Goal: Task Accomplishment & Management: Use online tool/utility

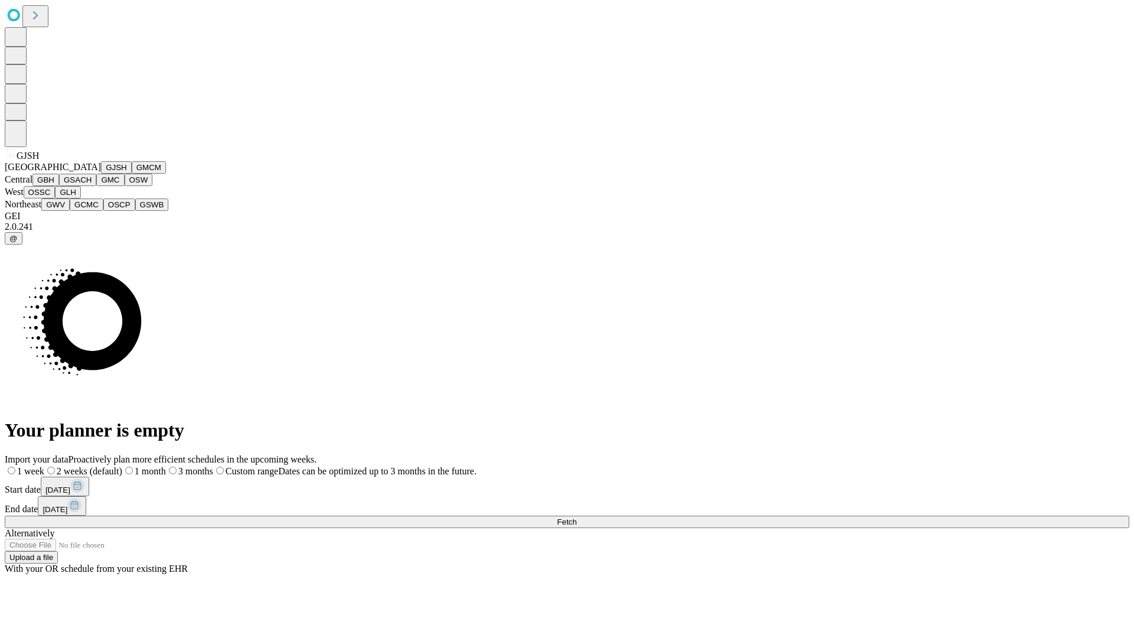
click at [101, 174] on button "GJSH" at bounding box center [116, 167] width 31 height 12
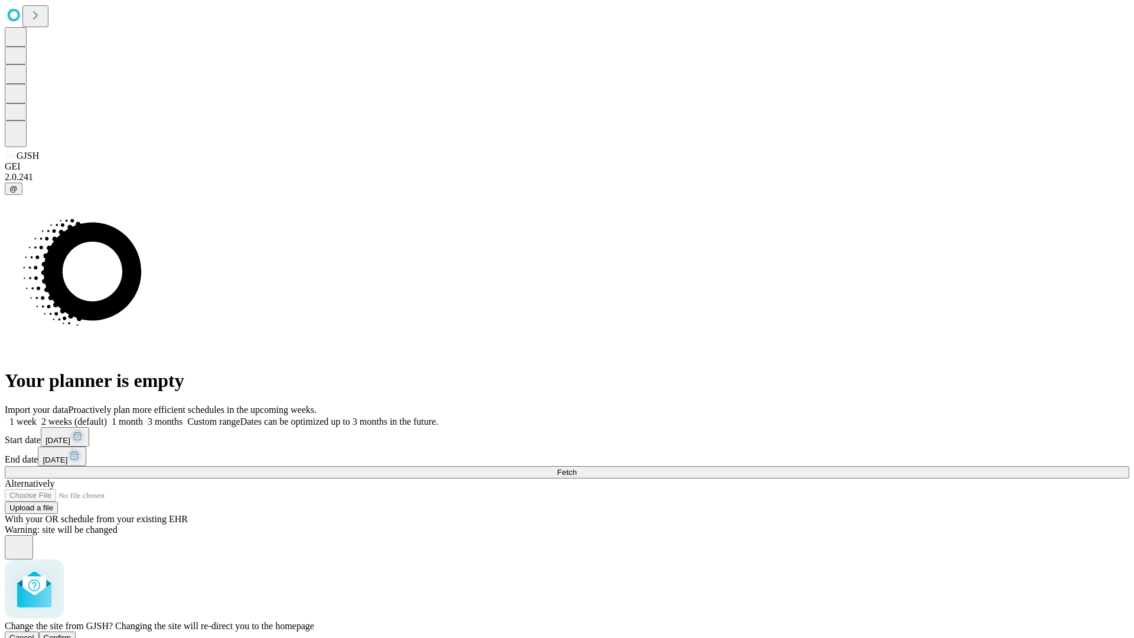
click at [71, 633] on span "Confirm" at bounding box center [58, 637] width 28 height 9
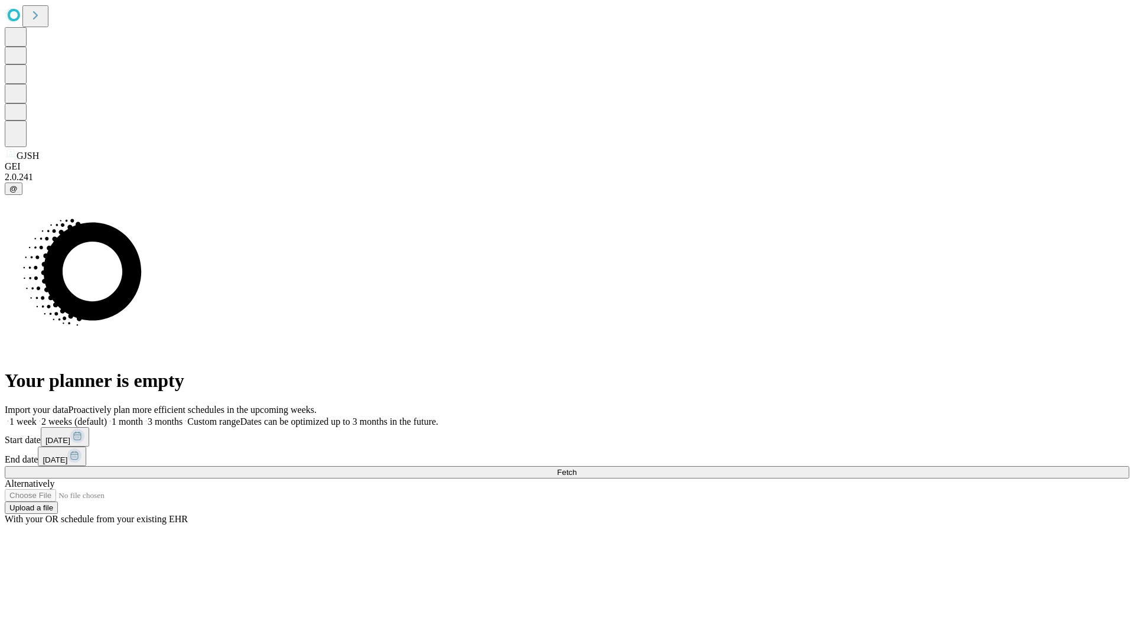
click at [37, 416] on label "1 week" at bounding box center [21, 421] width 32 height 10
click at [576, 468] on span "Fetch" at bounding box center [566, 472] width 19 height 9
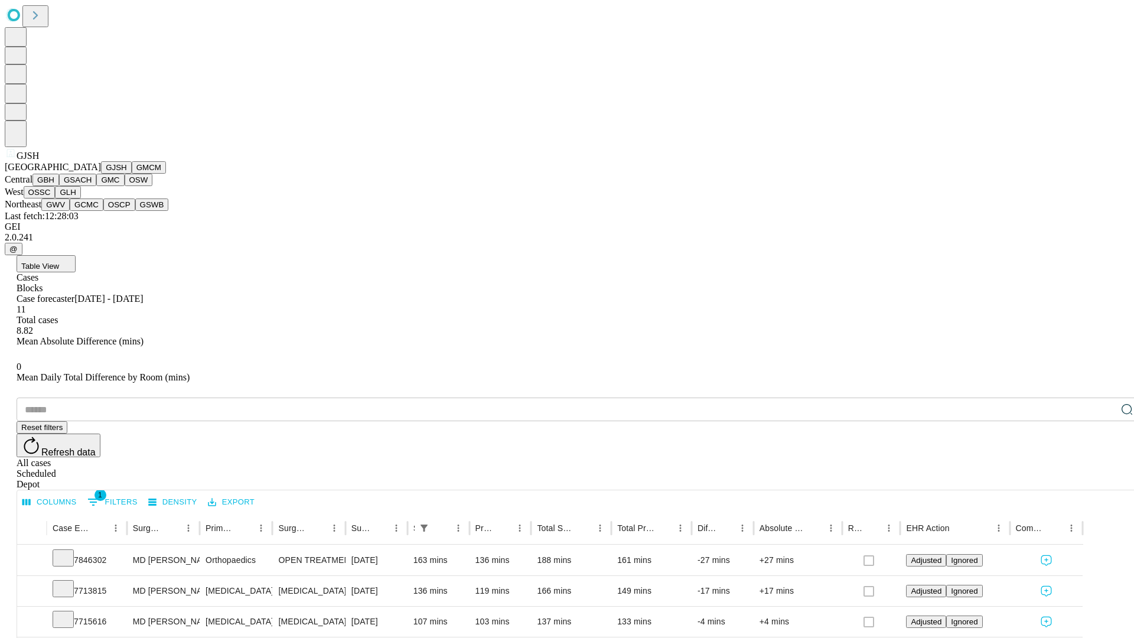
click at [132, 174] on button "GMCM" at bounding box center [149, 167] width 34 height 12
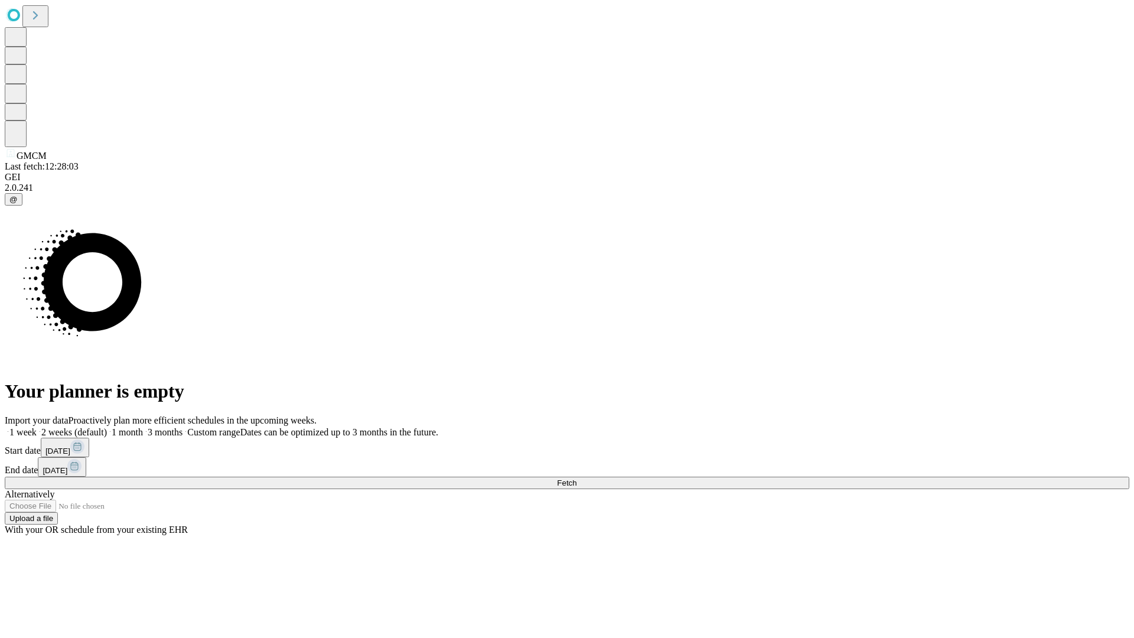
click at [37, 427] on label "1 week" at bounding box center [21, 432] width 32 height 10
click at [576, 478] on span "Fetch" at bounding box center [566, 482] width 19 height 9
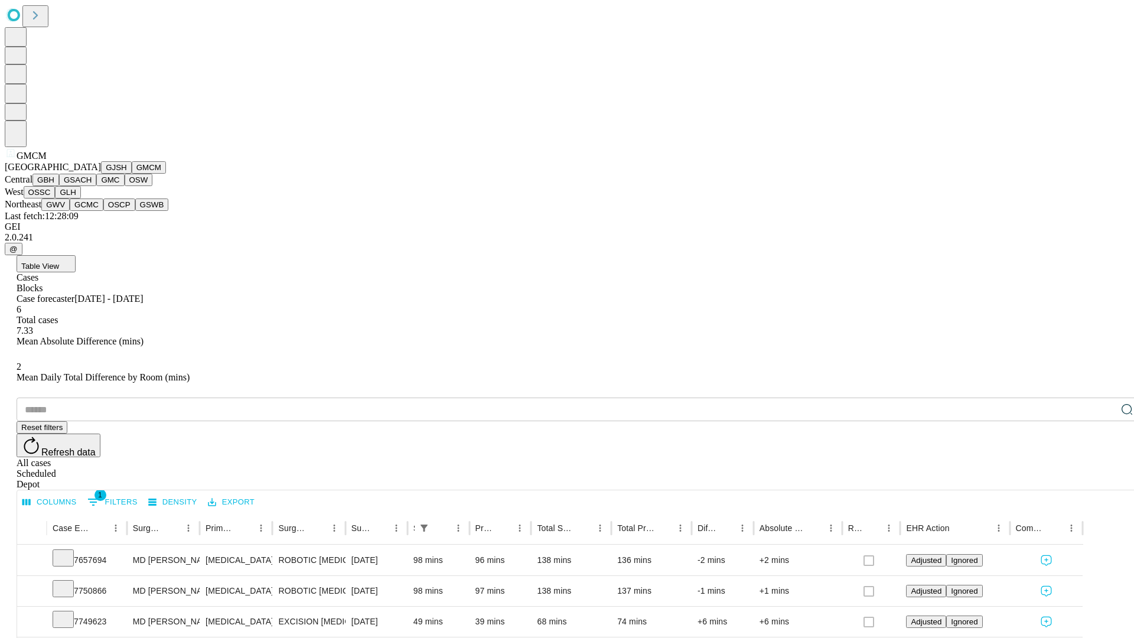
click at [59, 186] on button "GBH" at bounding box center [45, 180] width 27 height 12
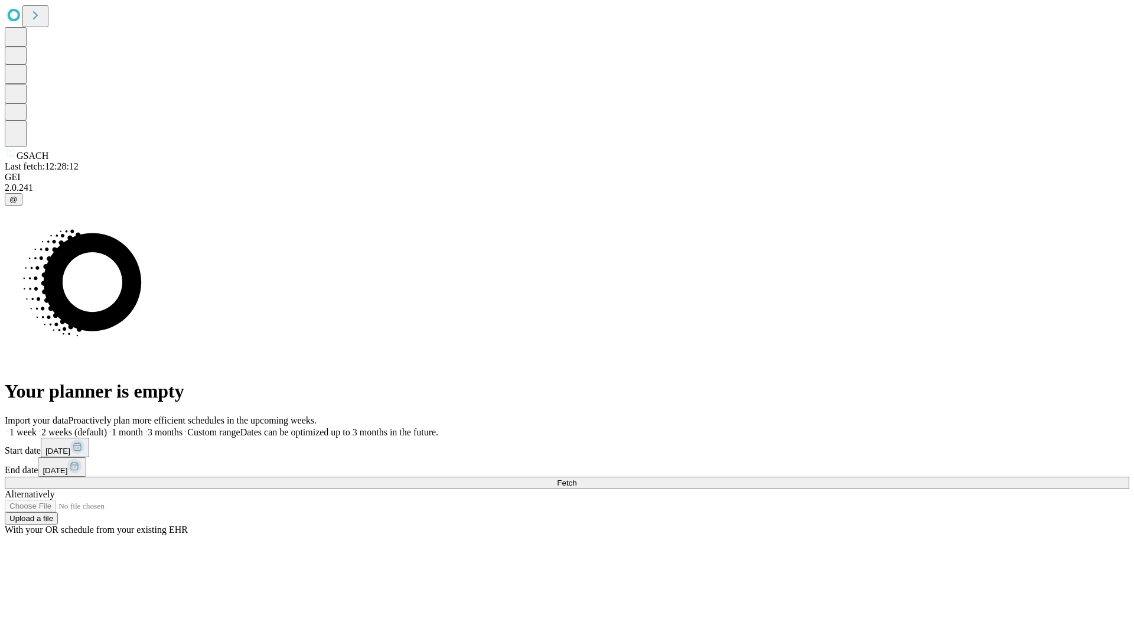
click at [37, 427] on label "1 week" at bounding box center [21, 432] width 32 height 10
click at [576, 478] on span "Fetch" at bounding box center [566, 482] width 19 height 9
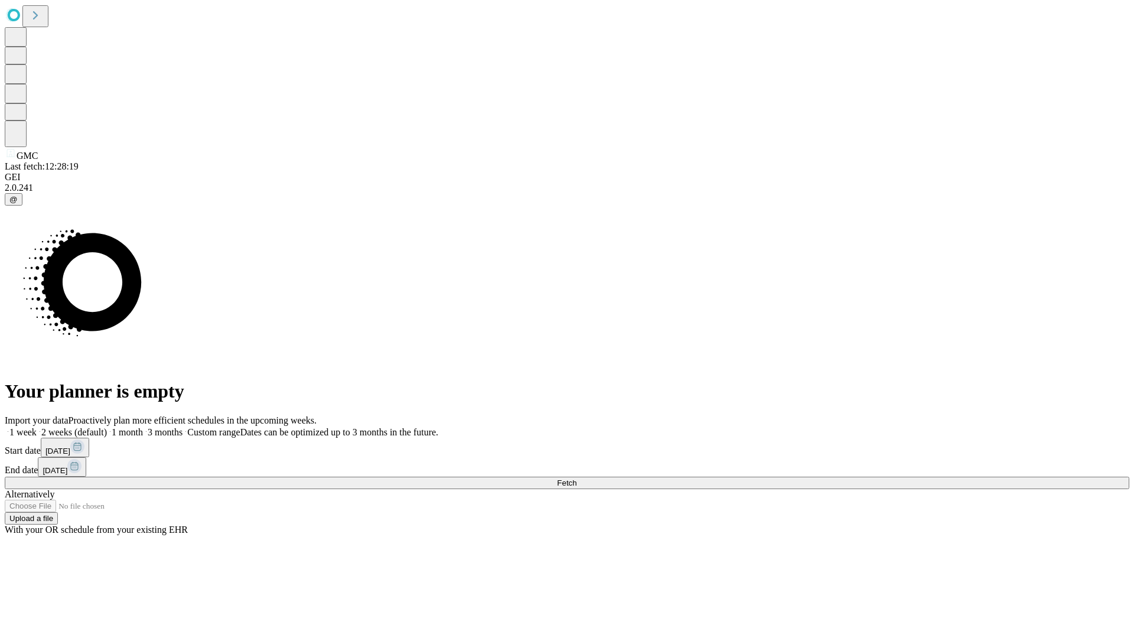
click at [37, 427] on label "1 week" at bounding box center [21, 432] width 32 height 10
click at [576, 478] on span "Fetch" at bounding box center [566, 482] width 19 height 9
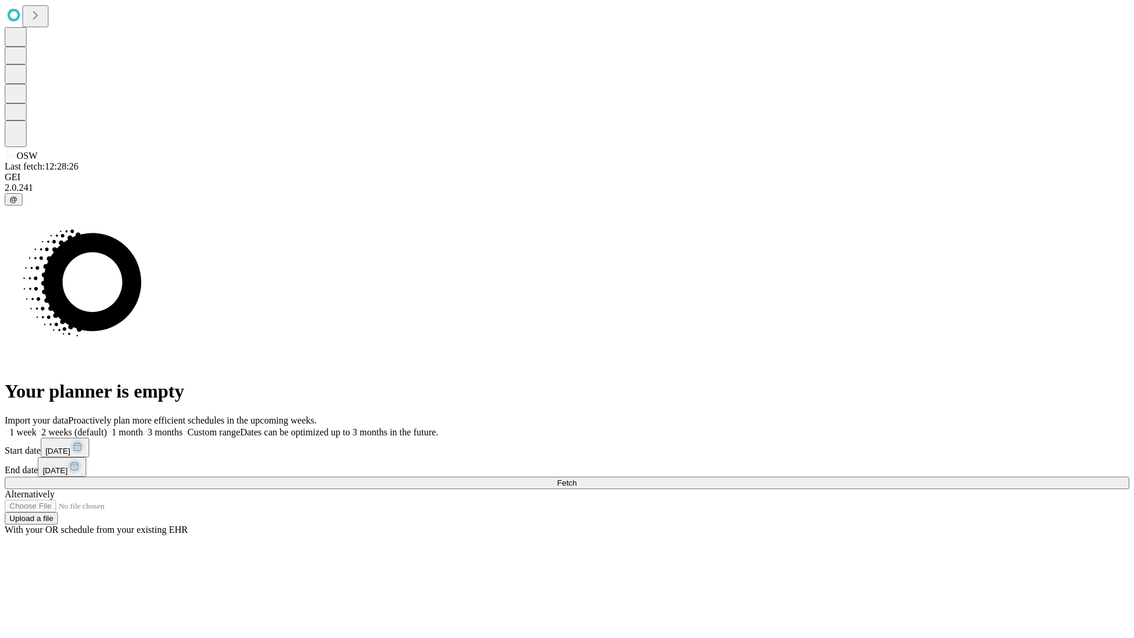
click at [37, 427] on label "1 week" at bounding box center [21, 432] width 32 height 10
click at [576, 478] on span "Fetch" at bounding box center [566, 482] width 19 height 9
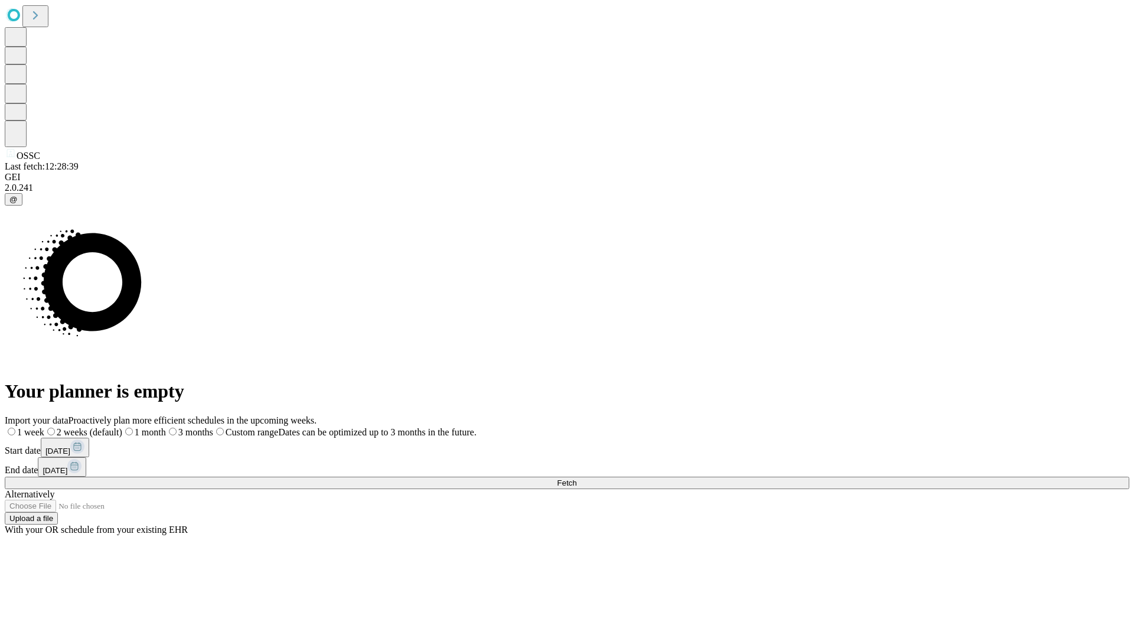
click at [44, 427] on label "1 week" at bounding box center [25, 432] width 40 height 10
click at [576, 478] on span "Fetch" at bounding box center [566, 482] width 19 height 9
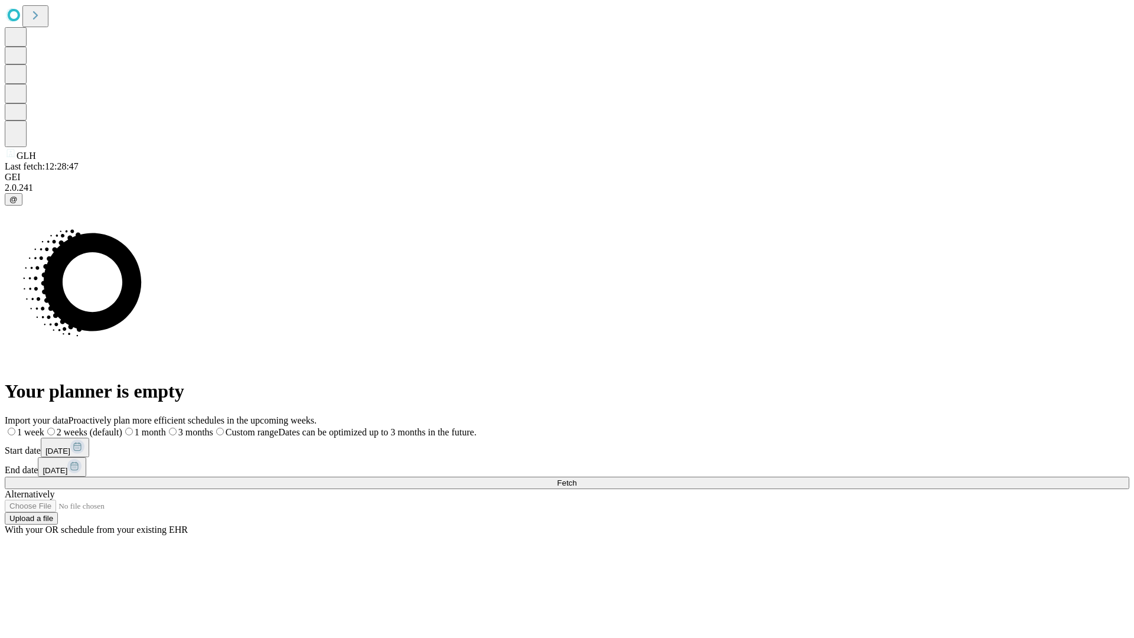
click at [44, 427] on label "1 week" at bounding box center [25, 432] width 40 height 10
click at [576, 478] on span "Fetch" at bounding box center [566, 482] width 19 height 9
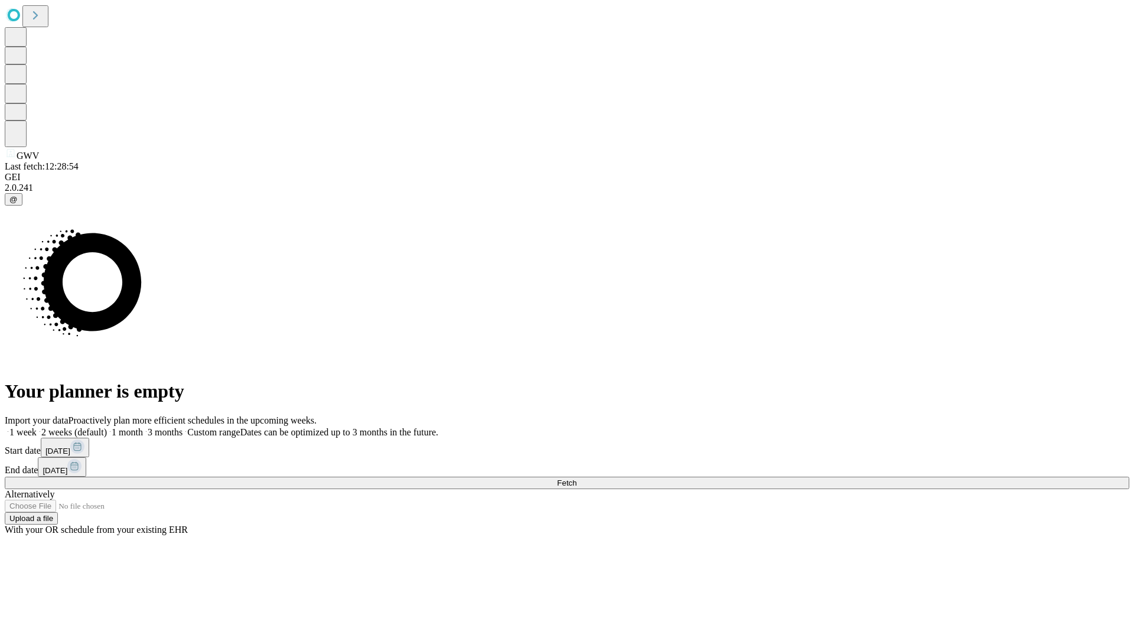
click at [37, 427] on label "1 week" at bounding box center [21, 432] width 32 height 10
click at [576, 478] on span "Fetch" at bounding box center [566, 482] width 19 height 9
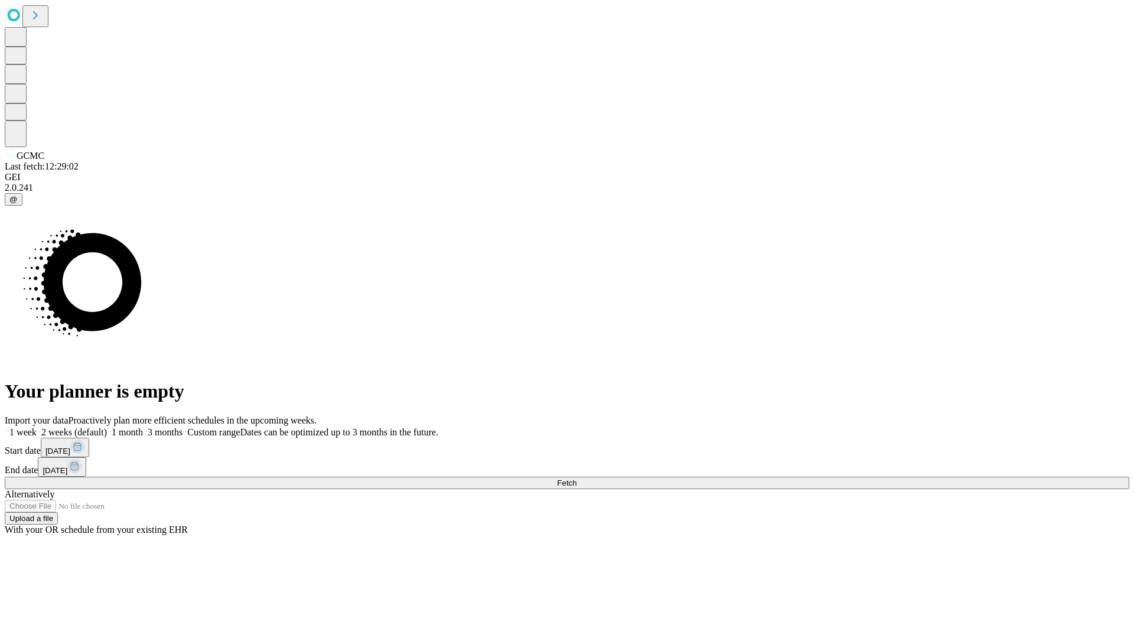
click at [37, 427] on label "1 week" at bounding box center [21, 432] width 32 height 10
click at [576, 478] on span "Fetch" at bounding box center [566, 482] width 19 height 9
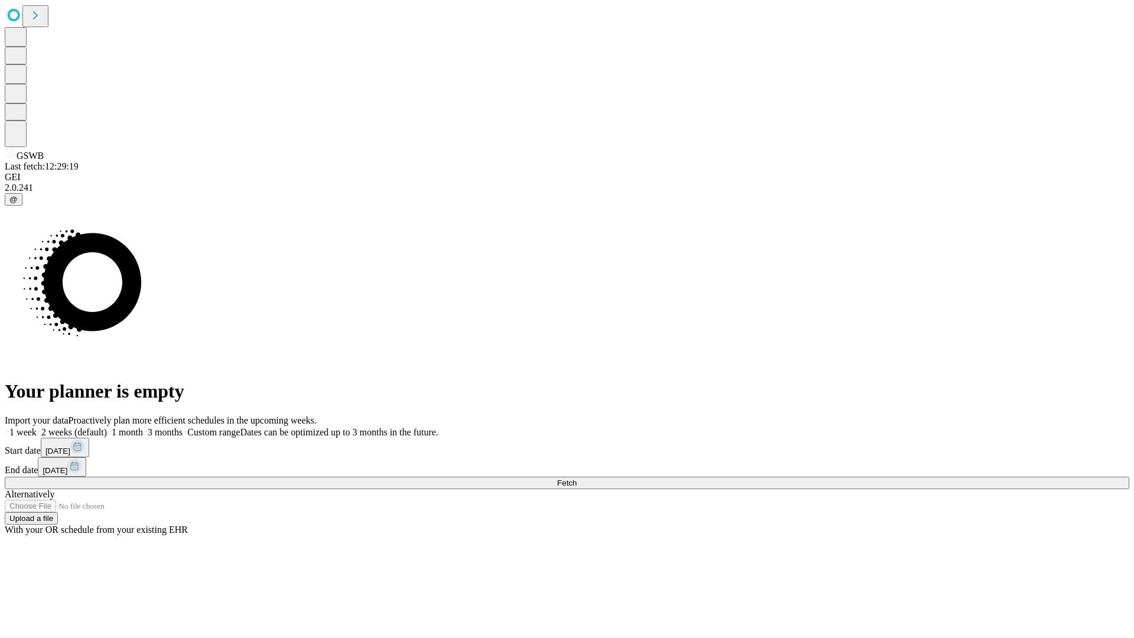
click at [37, 427] on label "1 week" at bounding box center [21, 432] width 32 height 10
click at [576, 478] on span "Fetch" at bounding box center [566, 482] width 19 height 9
